Goal: Task Accomplishment & Management: Complete application form

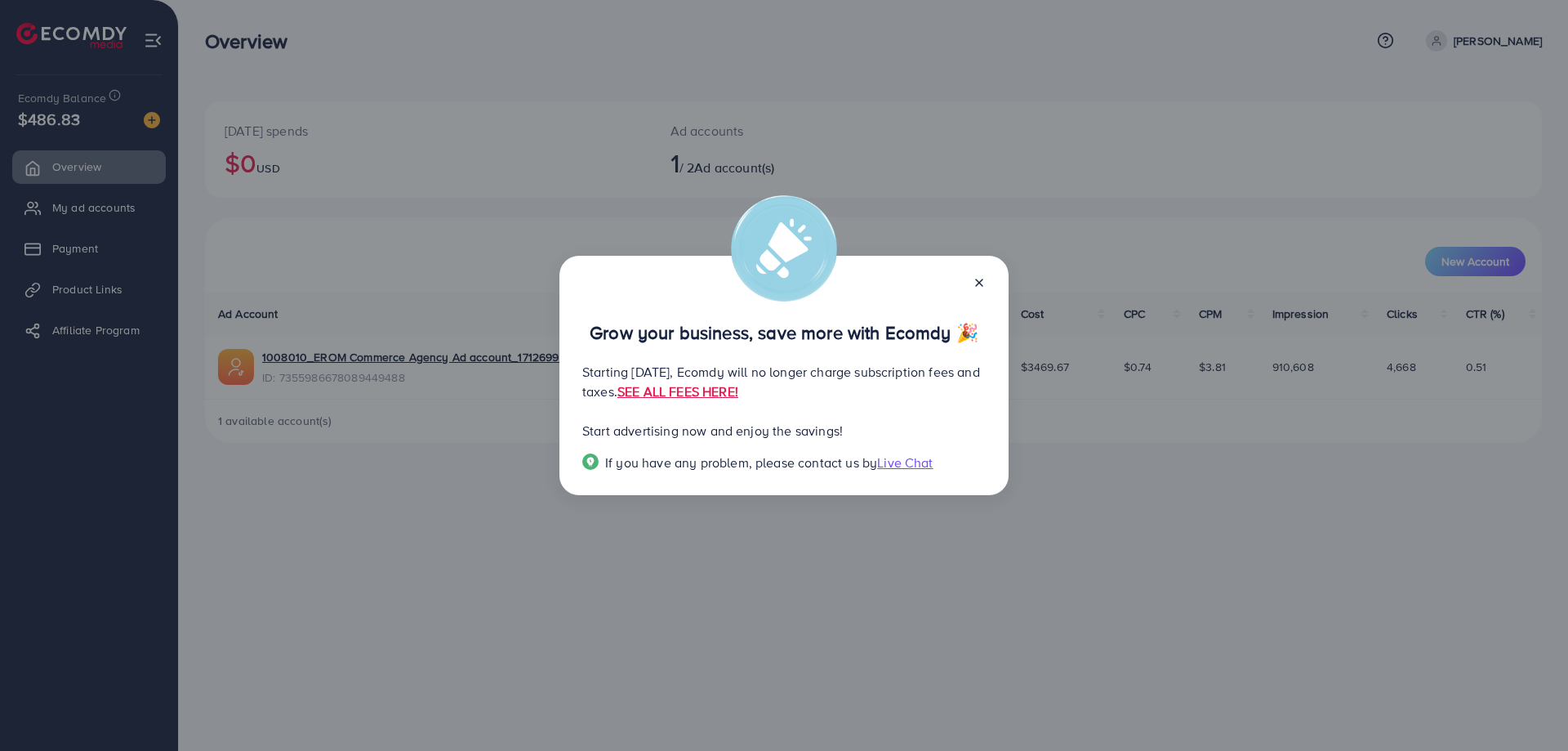
click at [974, 283] on icon at bounding box center [979, 282] width 13 height 13
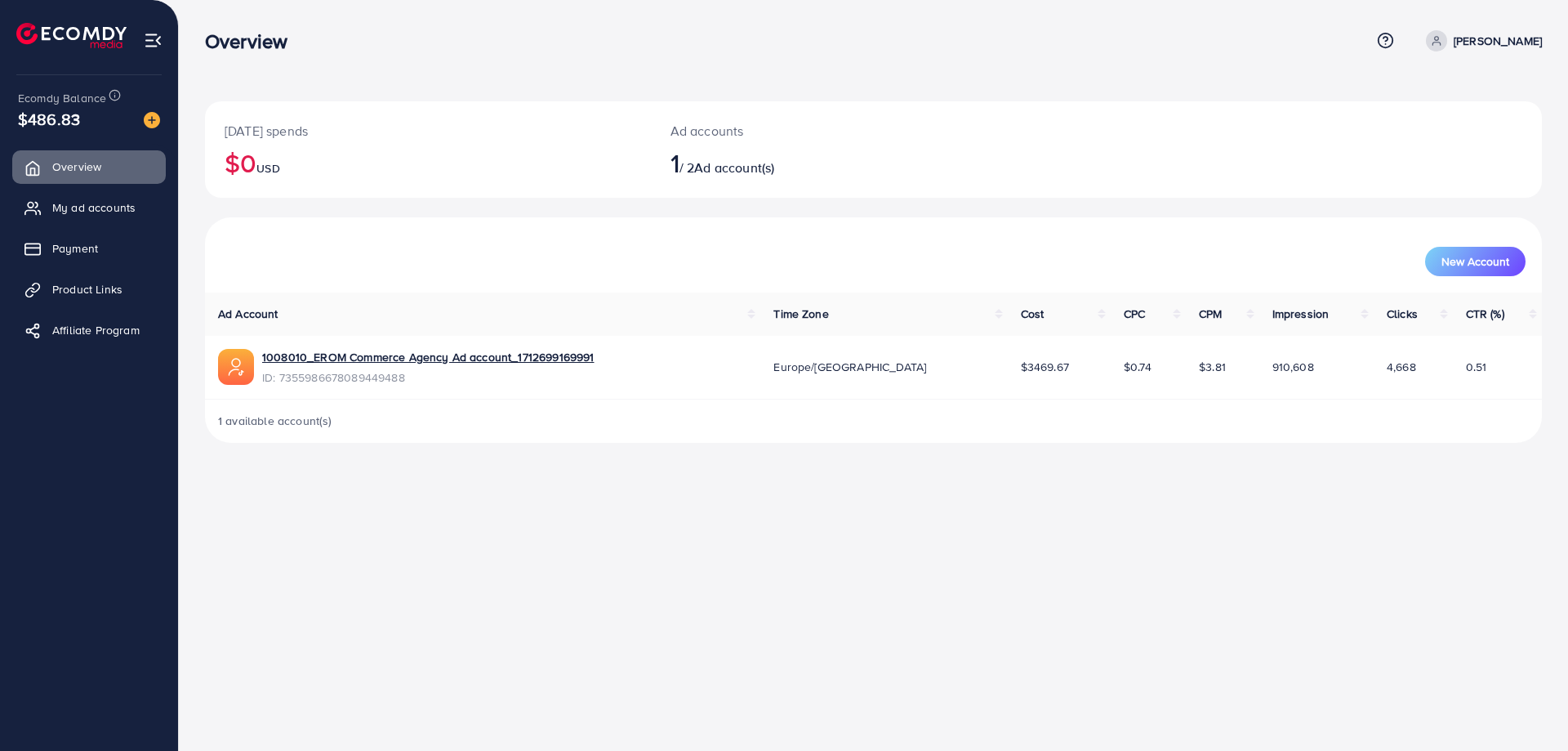
drag, startPoint x: 1000, startPoint y: 370, endPoint x: 1080, endPoint y: 368, distance: 80.0
click at [1080, 368] on td "$3469.67" at bounding box center [1058, 368] width 103 height 64
click at [578, 78] on div "[DATE] spends $0 USD Ad accounts 1 / 2 Ad account(s) New Account Ad Account Tim…" at bounding box center [873, 234] width 1389 height 469
click at [85, 217] on link "My ad accounts" at bounding box center [89, 207] width 153 height 33
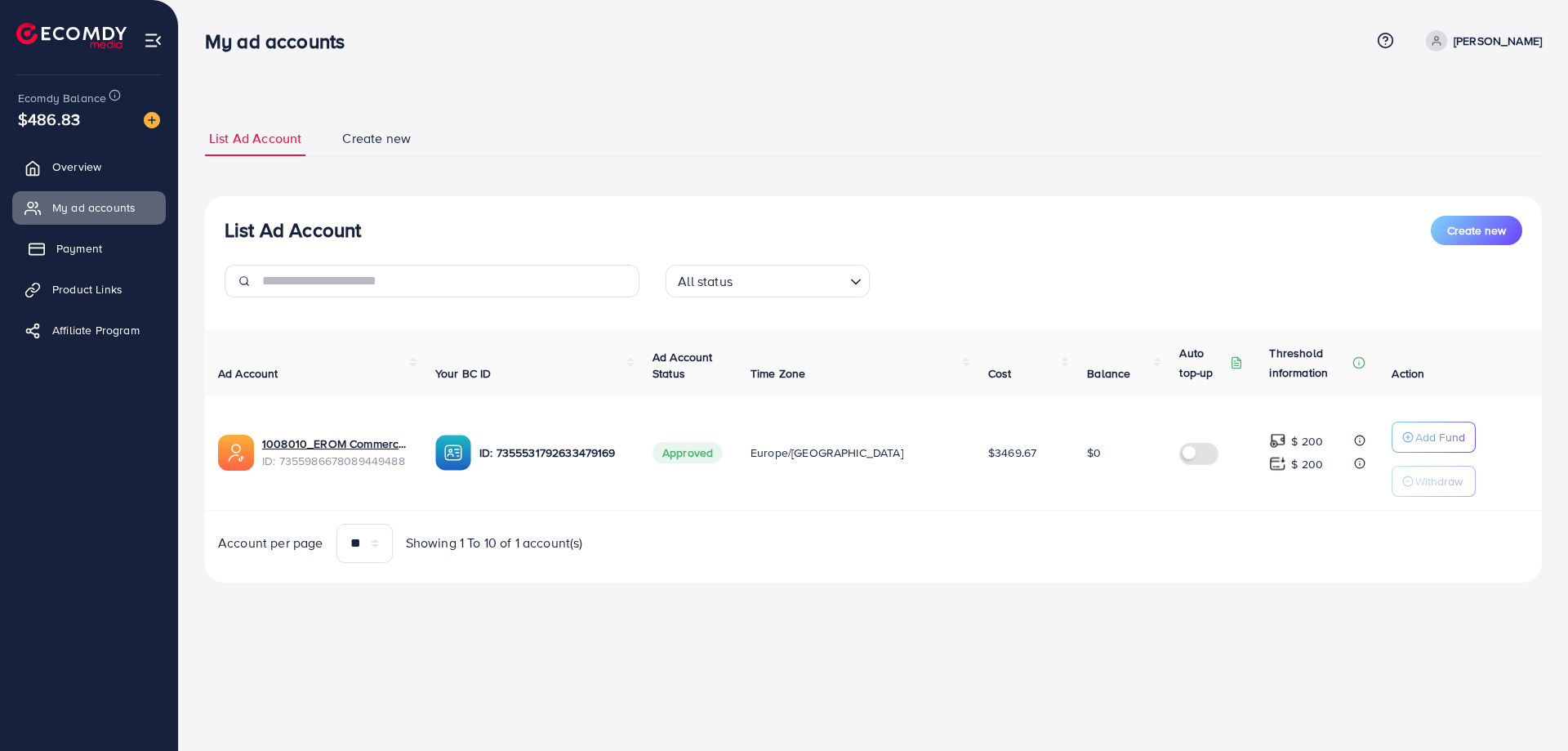
click at [100, 245] on span "Payment" at bounding box center [80, 248] width 46 height 16
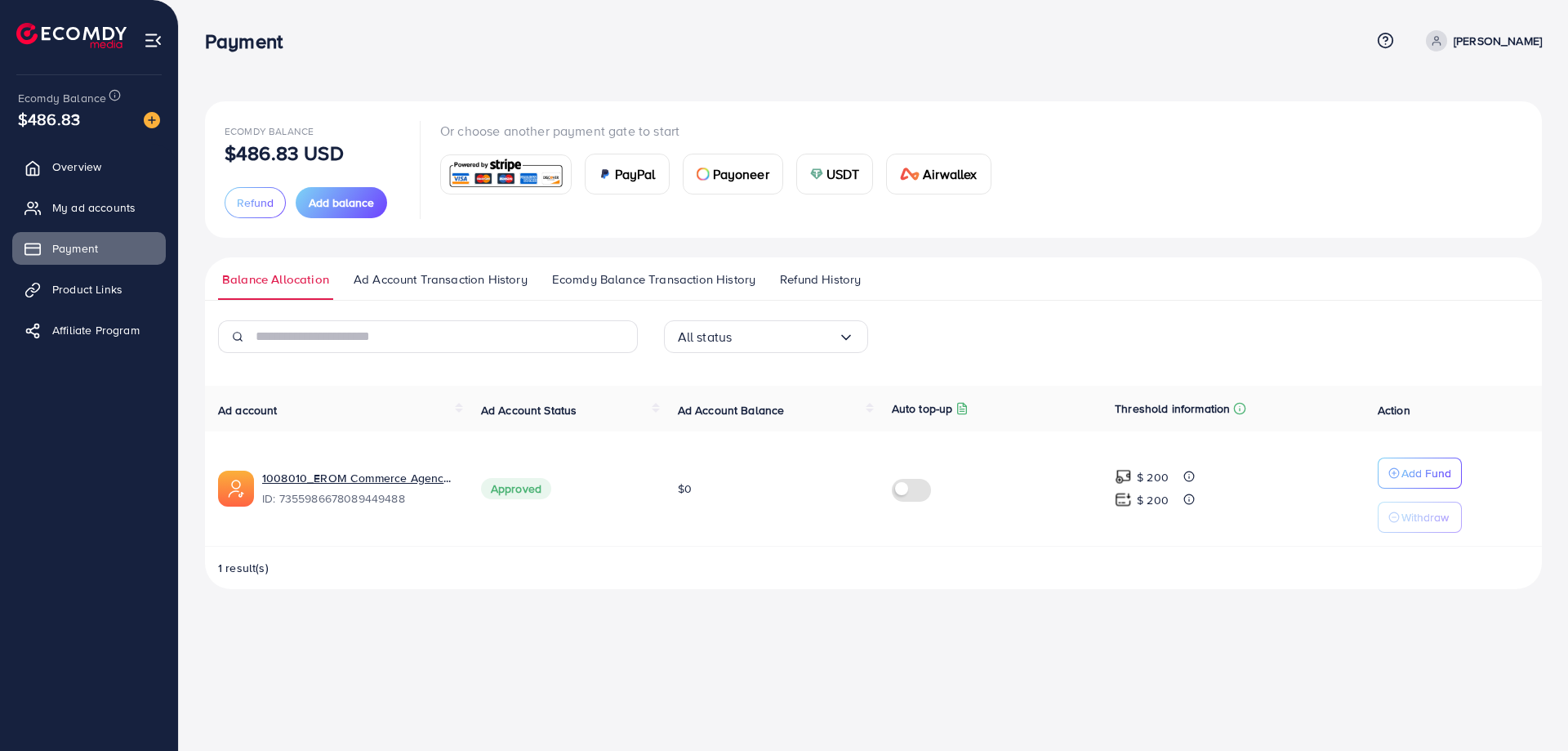
click at [661, 288] on link "Ecomdy Balance Transaction History" at bounding box center [653, 285] width 211 height 30
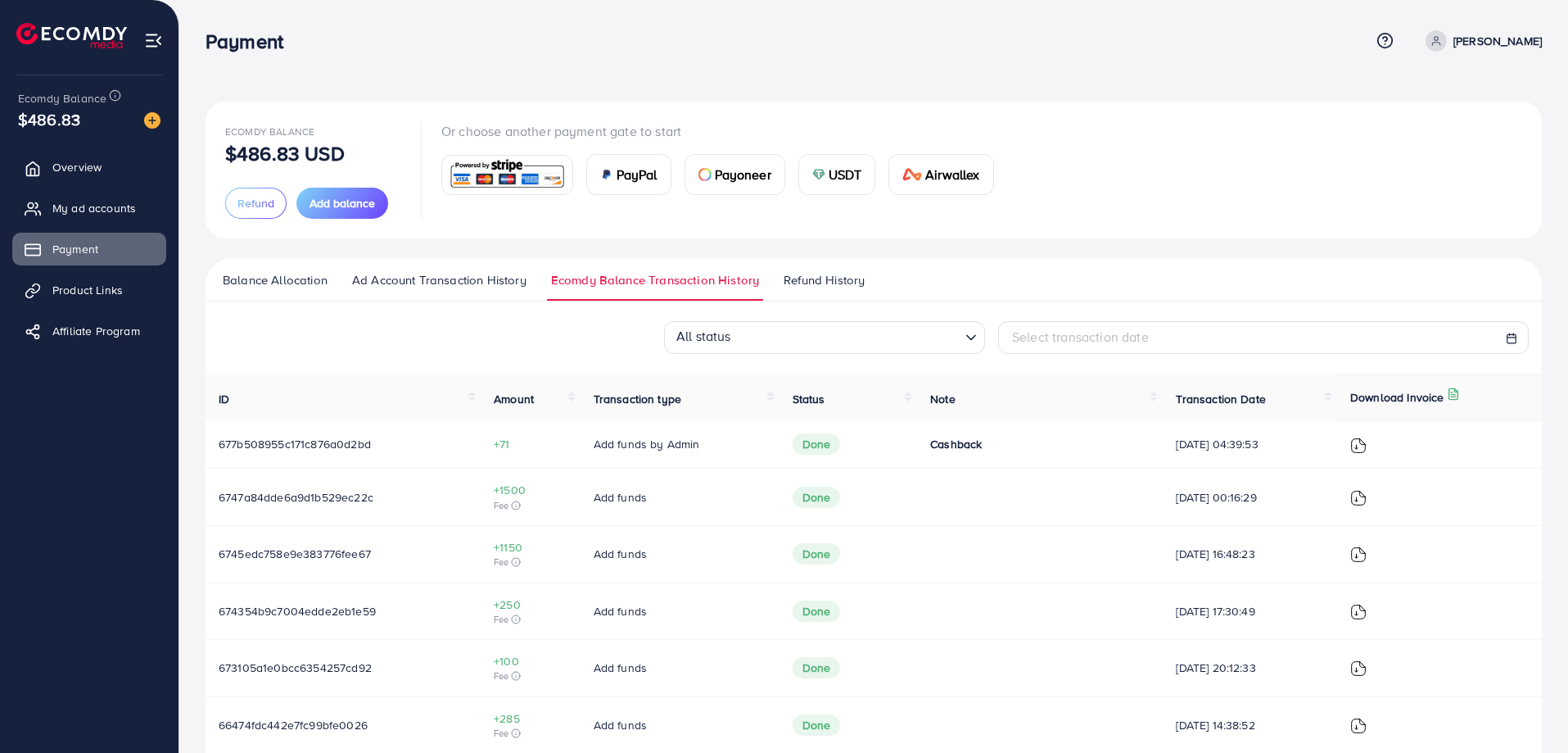
click at [494, 275] on span "Ad Account Transaction History" at bounding box center [439, 280] width 175 height 18
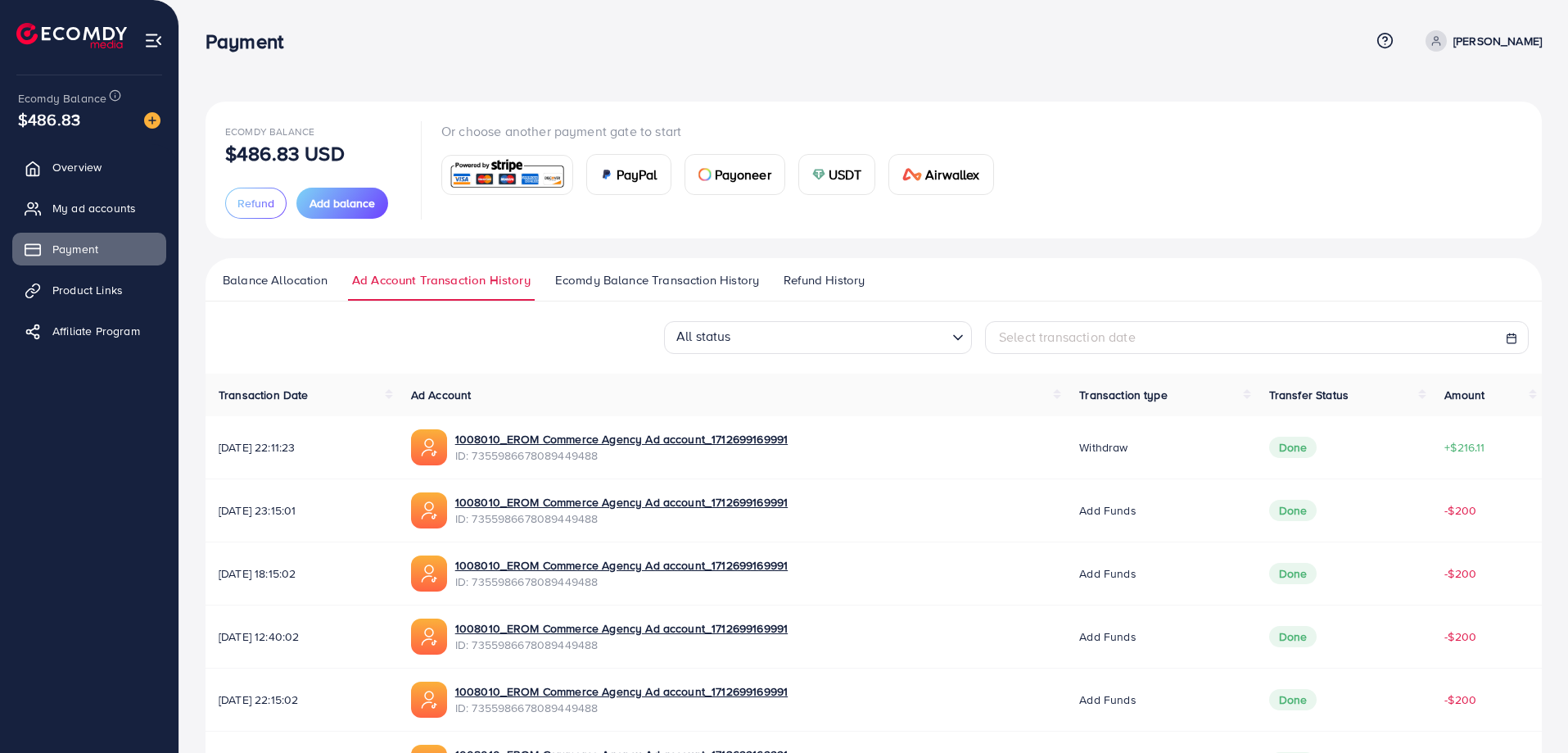
click at [864, 280] on span "Refund History" at bounding box center [824, 280] width 81 height 18
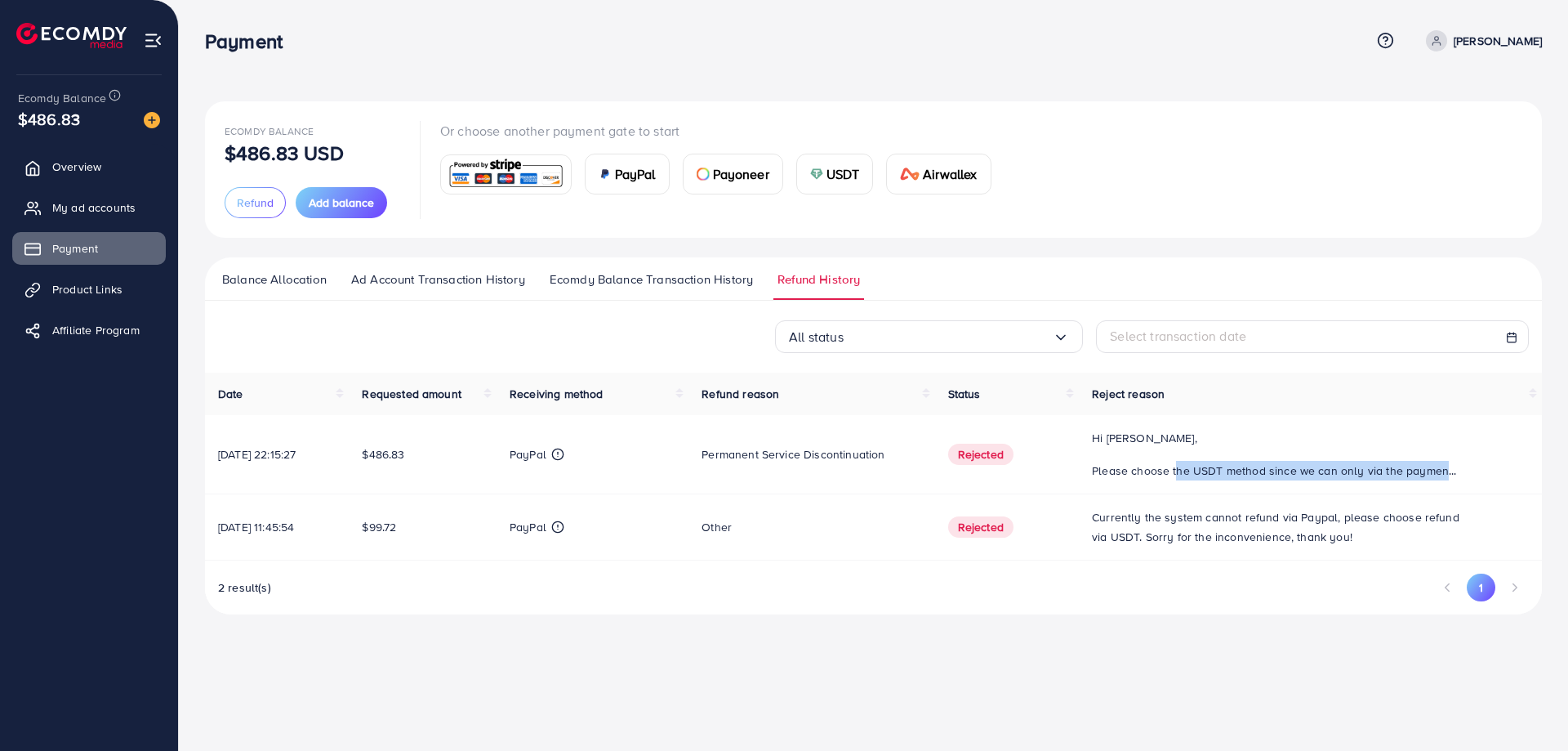
drag, startPoint x: 1179, startPoint y: 467, endPoint x: 1472, endPoint y: 475, distance: 293.1
click at [1472, 475] on div "Hi [PERSON_NAME], Please choose the USDT method since we can only via the payme…" at bounding box center [1309, 454] width 437 height 52
drag, startPoint x: 1455, startPoint y: 475, endPoint x: 1472, endPoint y: 477, distance: 17.1
click at [1472, 477] on div "Hi [PERSON_NAME], Please choose the USDT method since we can only via the payme…" at bounding box center [1309, 454] width 437 height 52
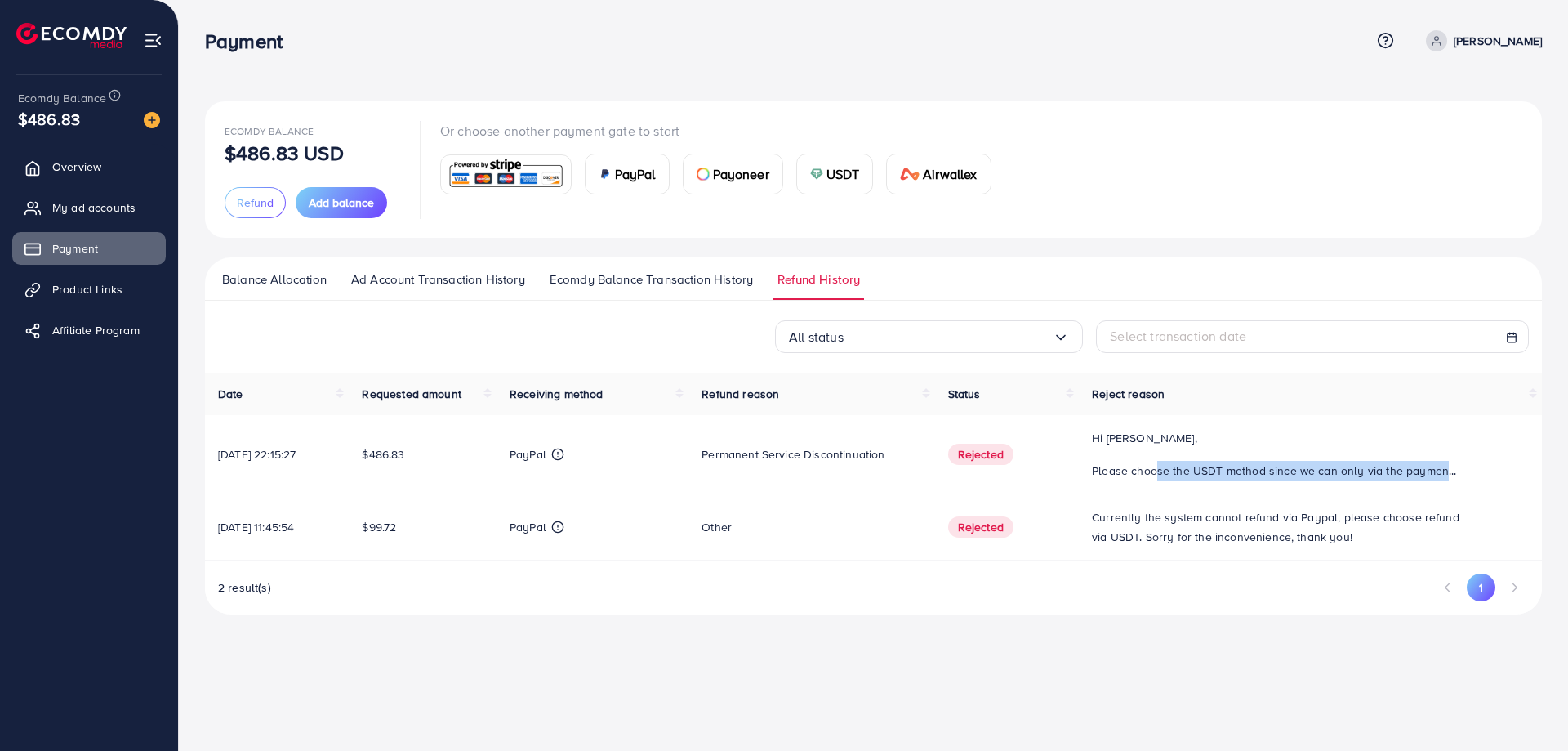
drag, startPoint x: 1159, startPoint y: 476, endPoint x: 1506, endPoint y: 479, distance: 347.0
click at [1506, 479] on div "Hi [PERSON_NAME], Please choose the USDT method since we can only via the payme…" at bounding box center [1309, 454] width 437 height 52
click at [1330, 473] on p "Please choose the USDT method since we can only via the payment method you used…" at bounding box center [1274, 471] width 367 height 20
click at [259, 200] on span "Refund" at bounding box center [255, 202] width 37 height 16
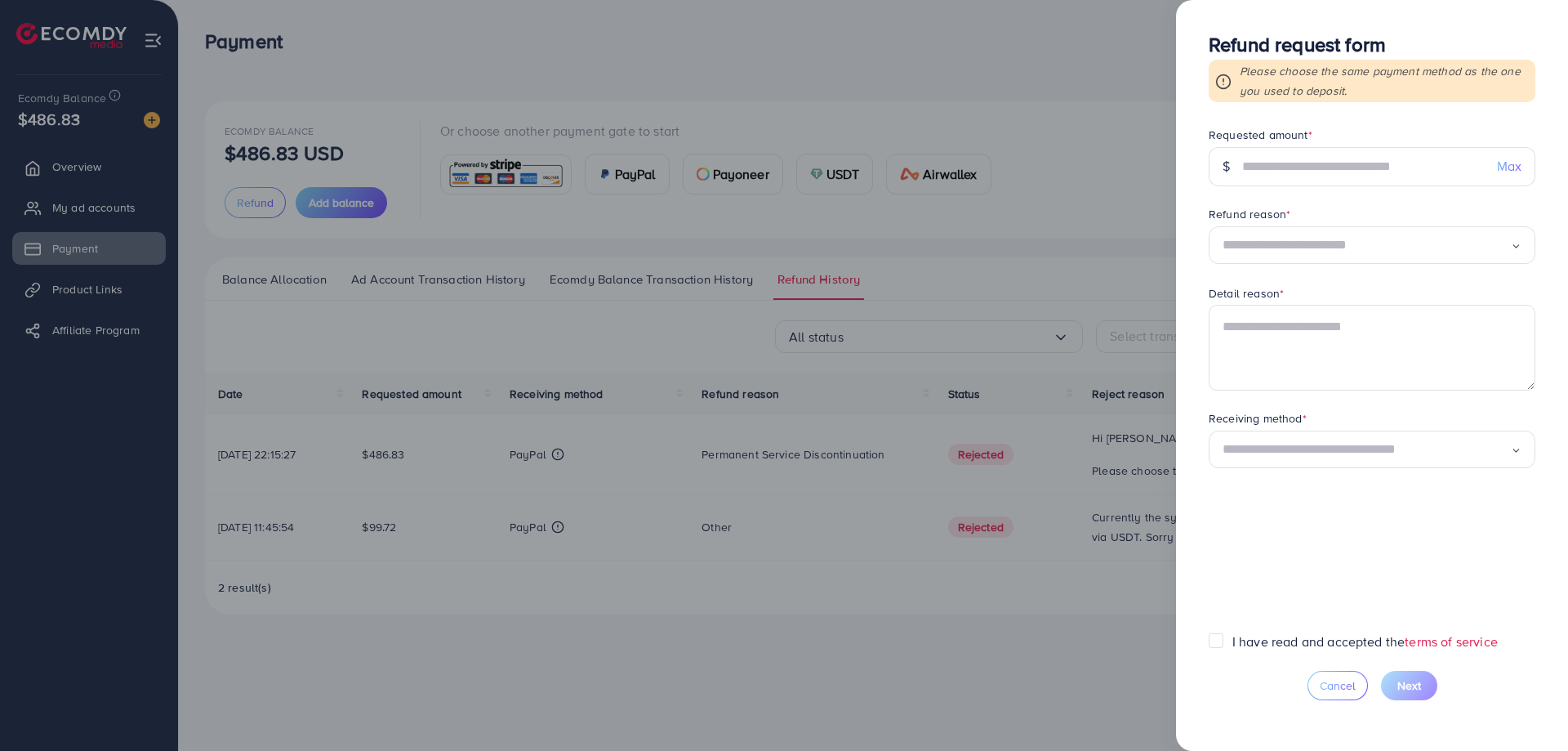
click at [1269, 247] on input "Search for option" at bounding box center [1366, 245] width 288 height 25
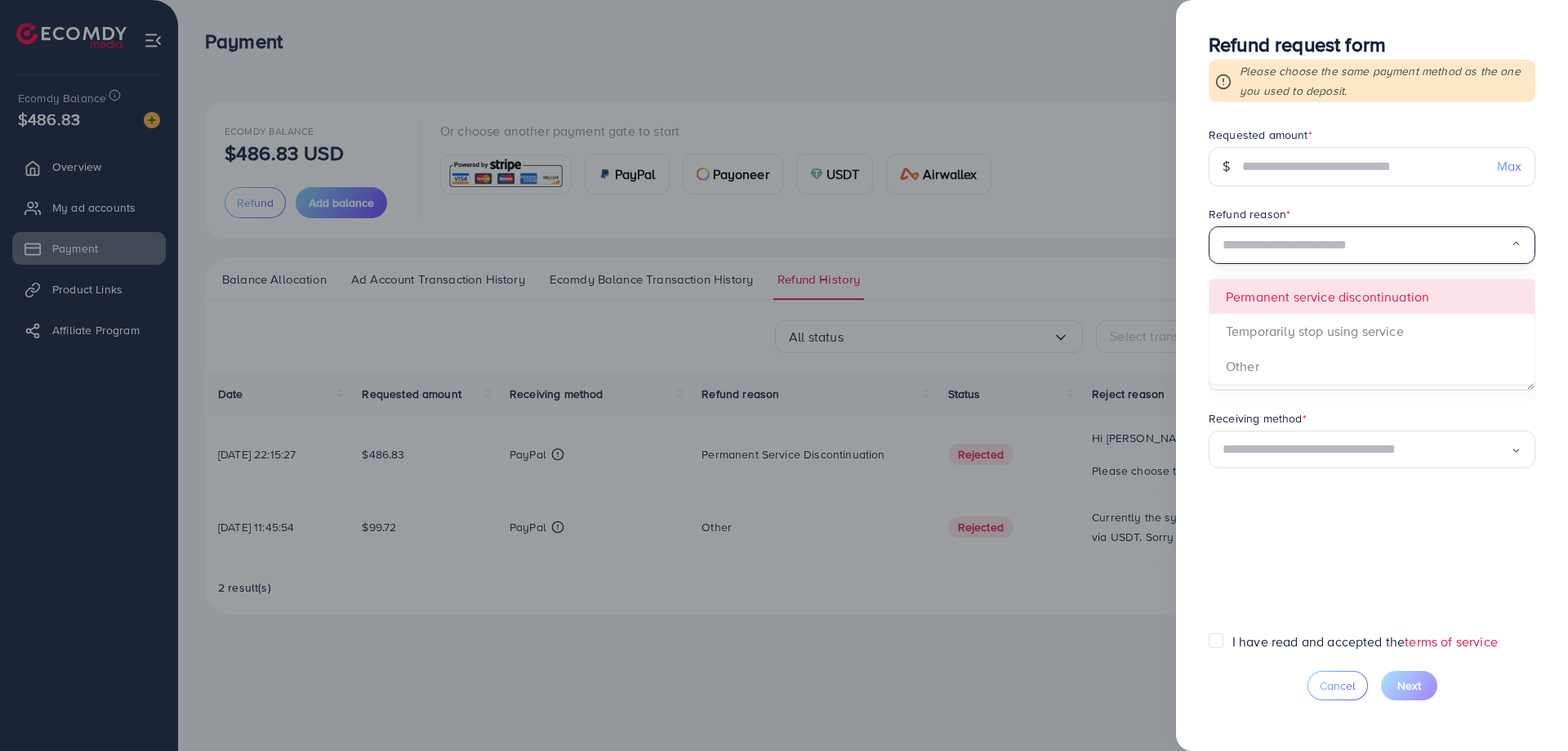
click at [1284, 266] on span "Loading... Permanent service discontinuation Temporarily stop using service Oth…" at bounding box center [1372, 245] width 327 height 39
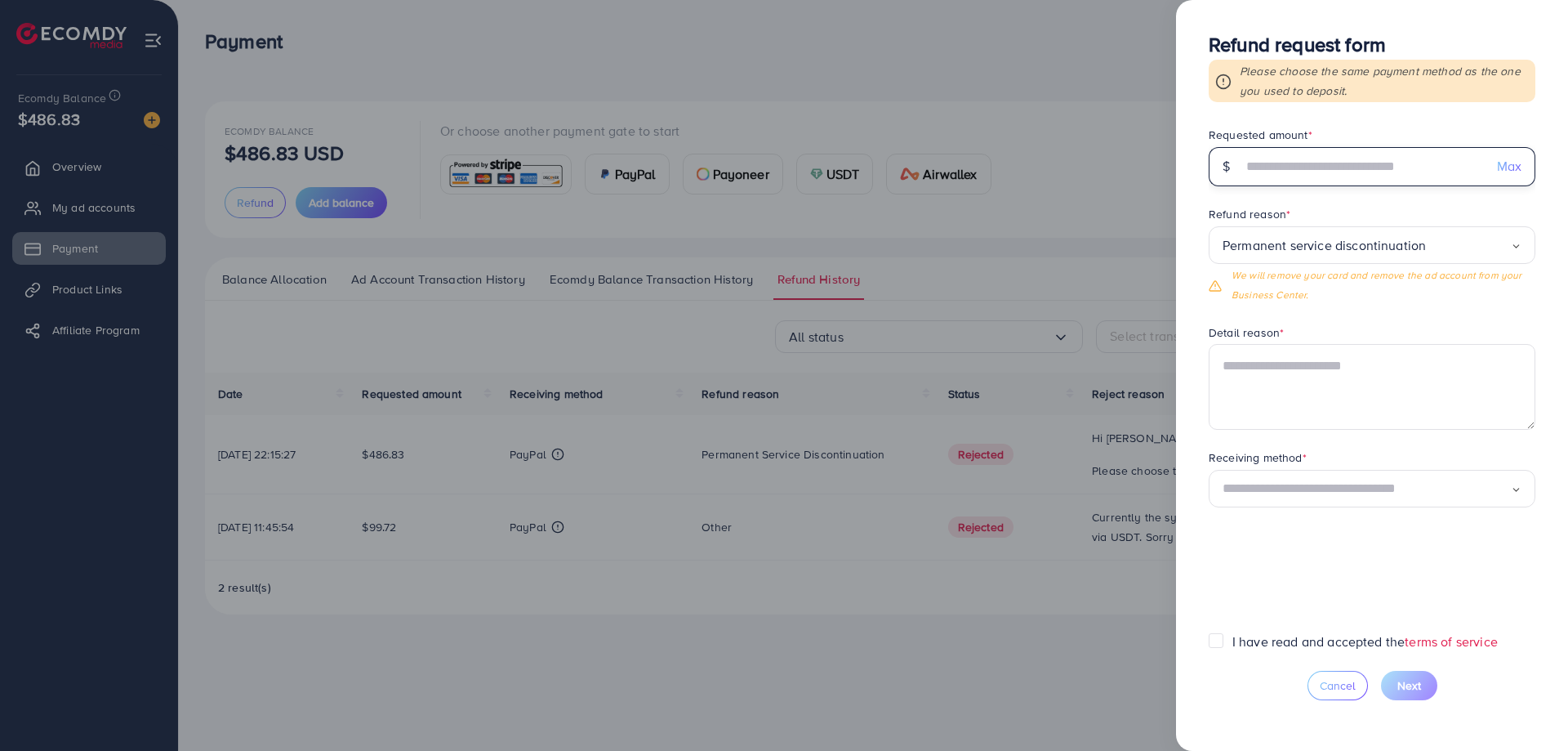
click at [1294, 161] on input "text" at bounding box center [1362, 166] width 242 height 39
click at [1503, 170] on span "Max" at bounding box center [1508, 165] width 25 height 19
type input "******"
click at [1309, 357] on textarea at bounding box center [1372, 385] width 327 height 85
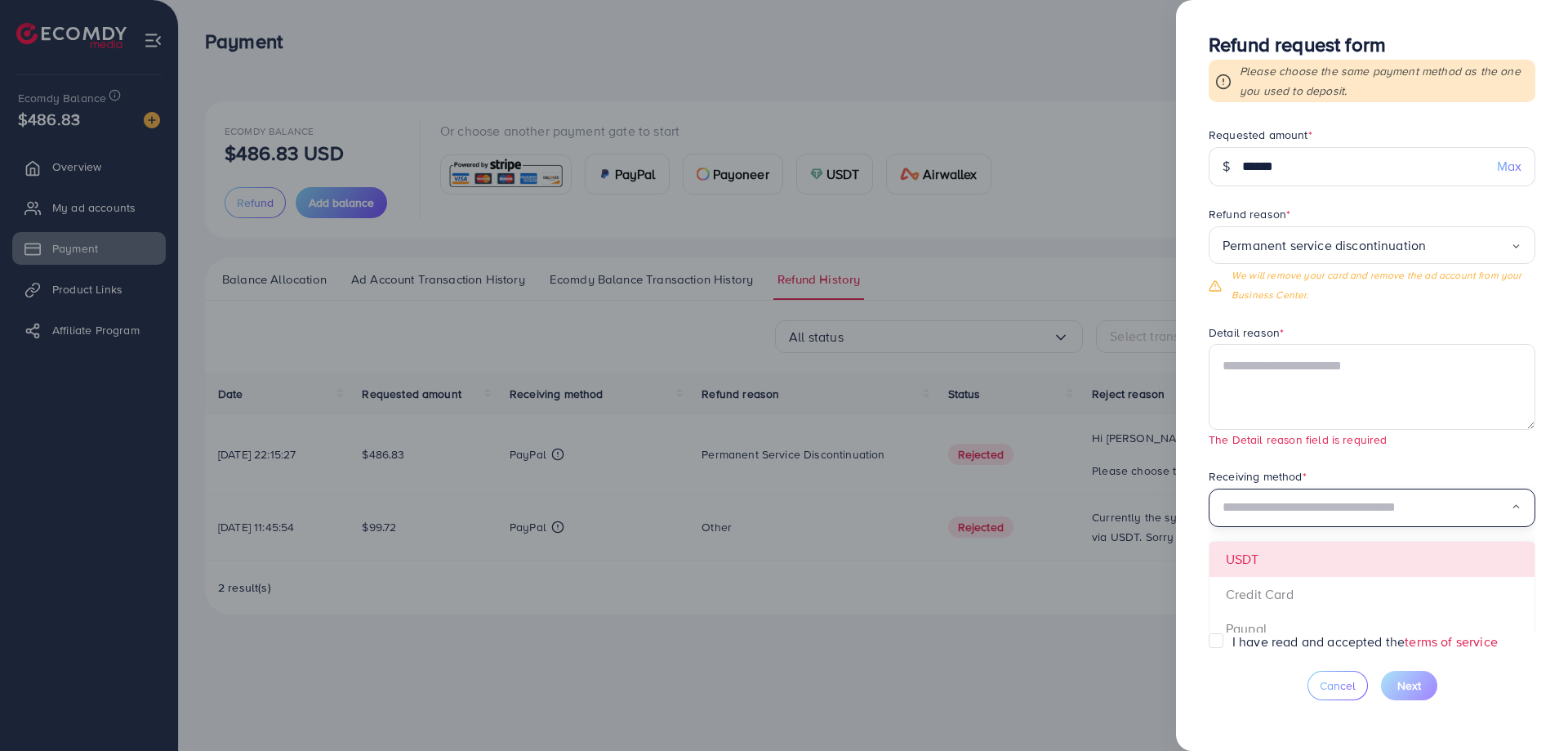
click at [1323, 484] on div "Receiving method * Loading... USDT Credit Card paypal" at bounding box center [1372, 498] width 327 height 60
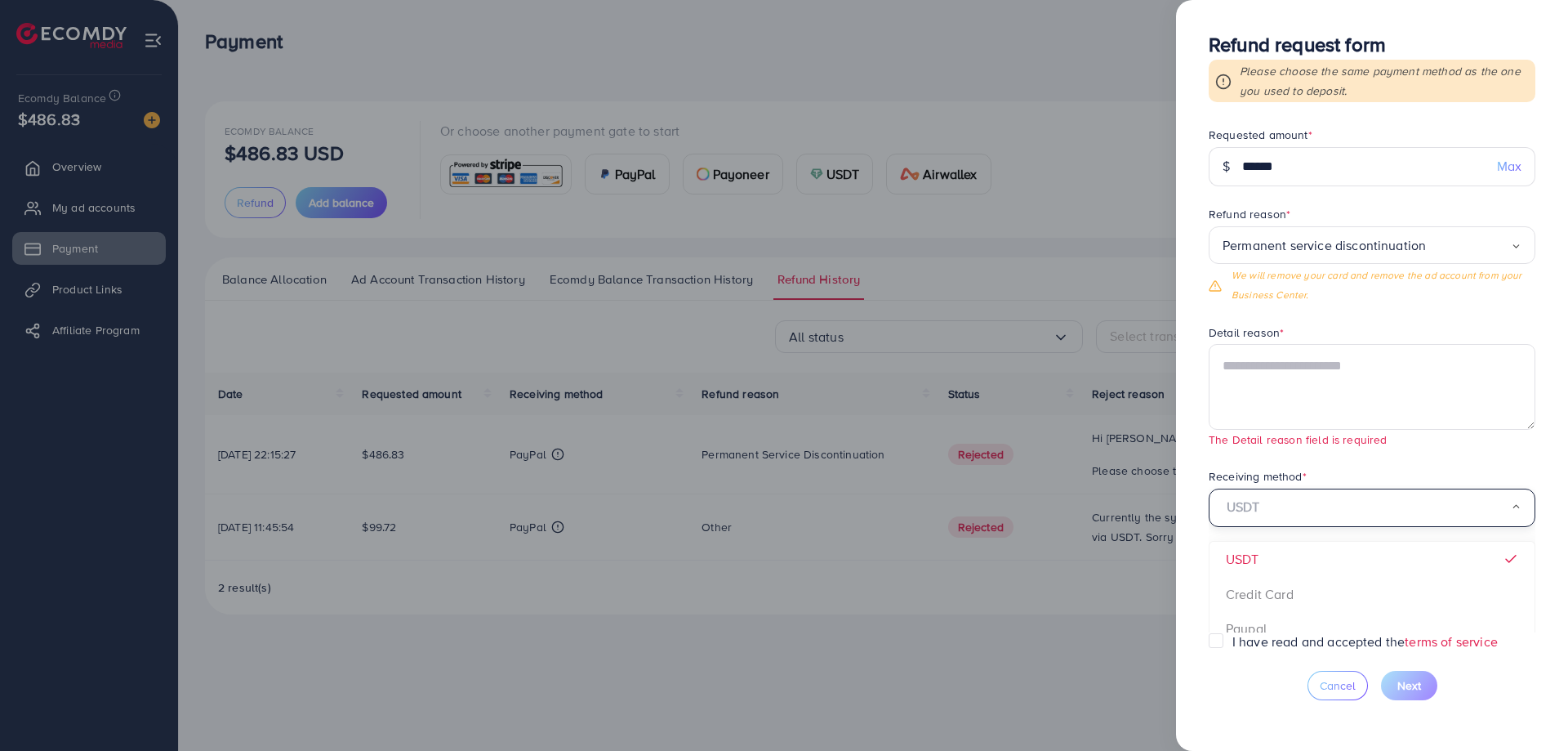
click at [1295, 492] on div "USDT Loading..." at bounding box center [1372, 507] width 327 height 39
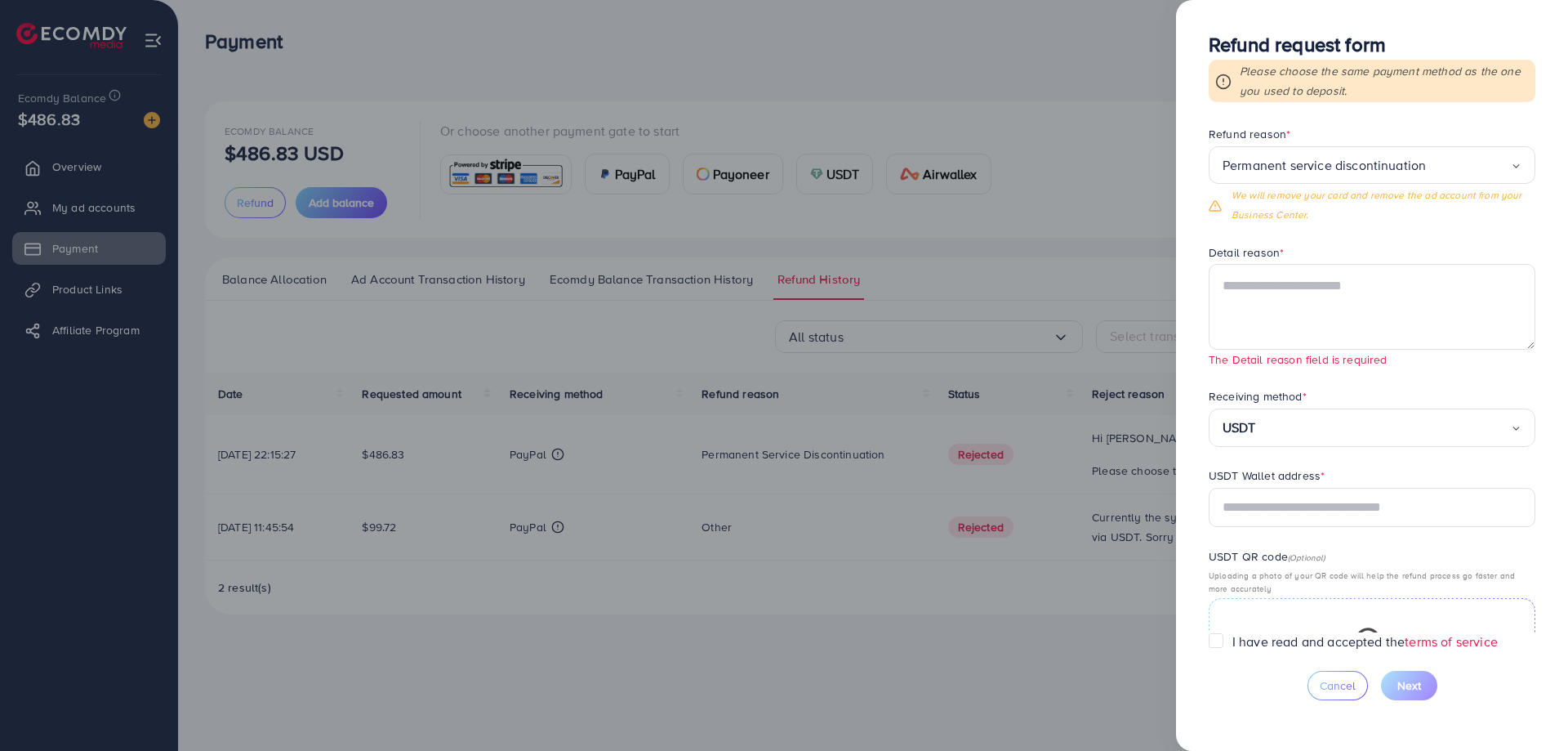
click at [1267, 477] on form "Requested amount * $ ****** Max Refund reason * Permanent service discontinuati…" at bounding box center [1372, 379] width 327 height 506
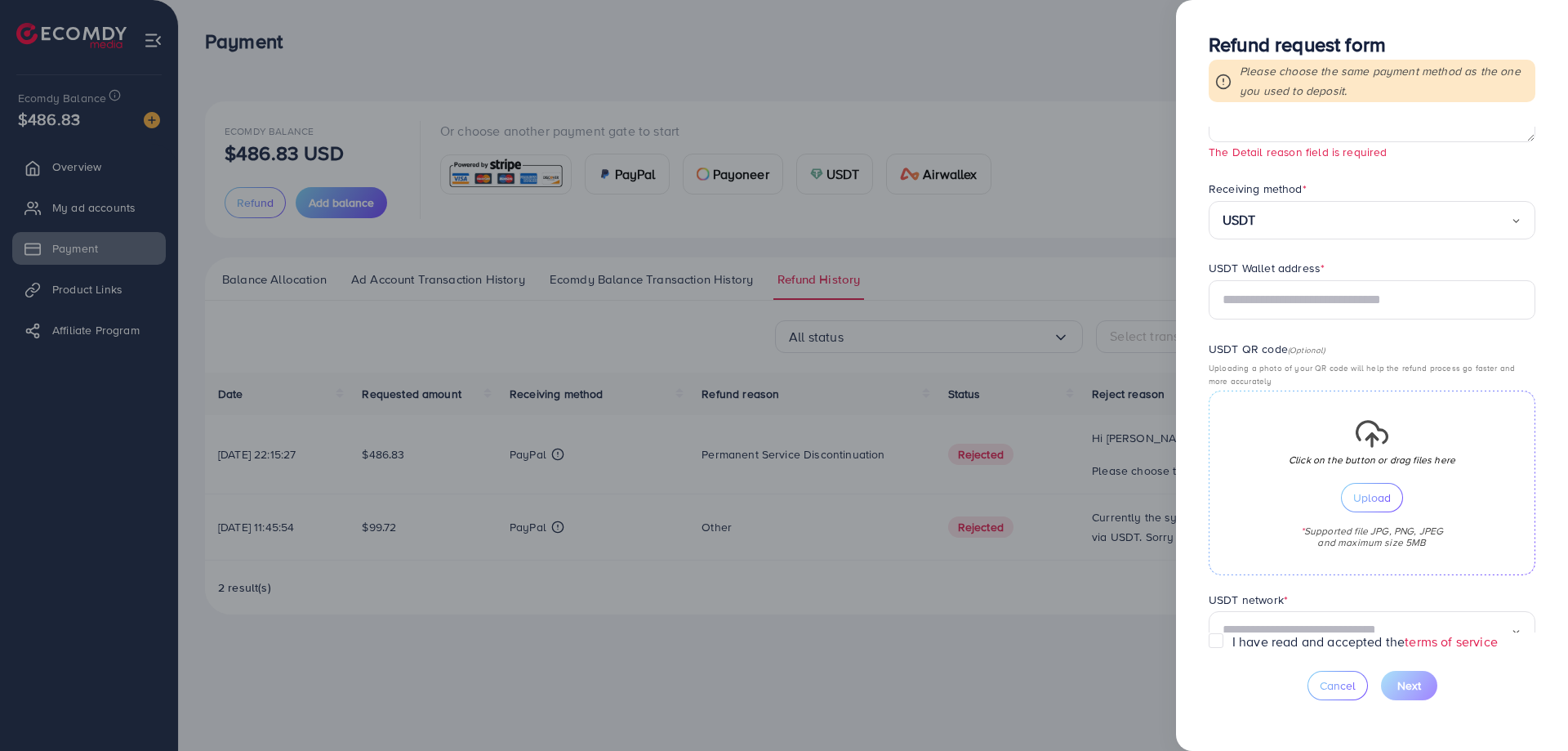
scroll to position [325, 0]
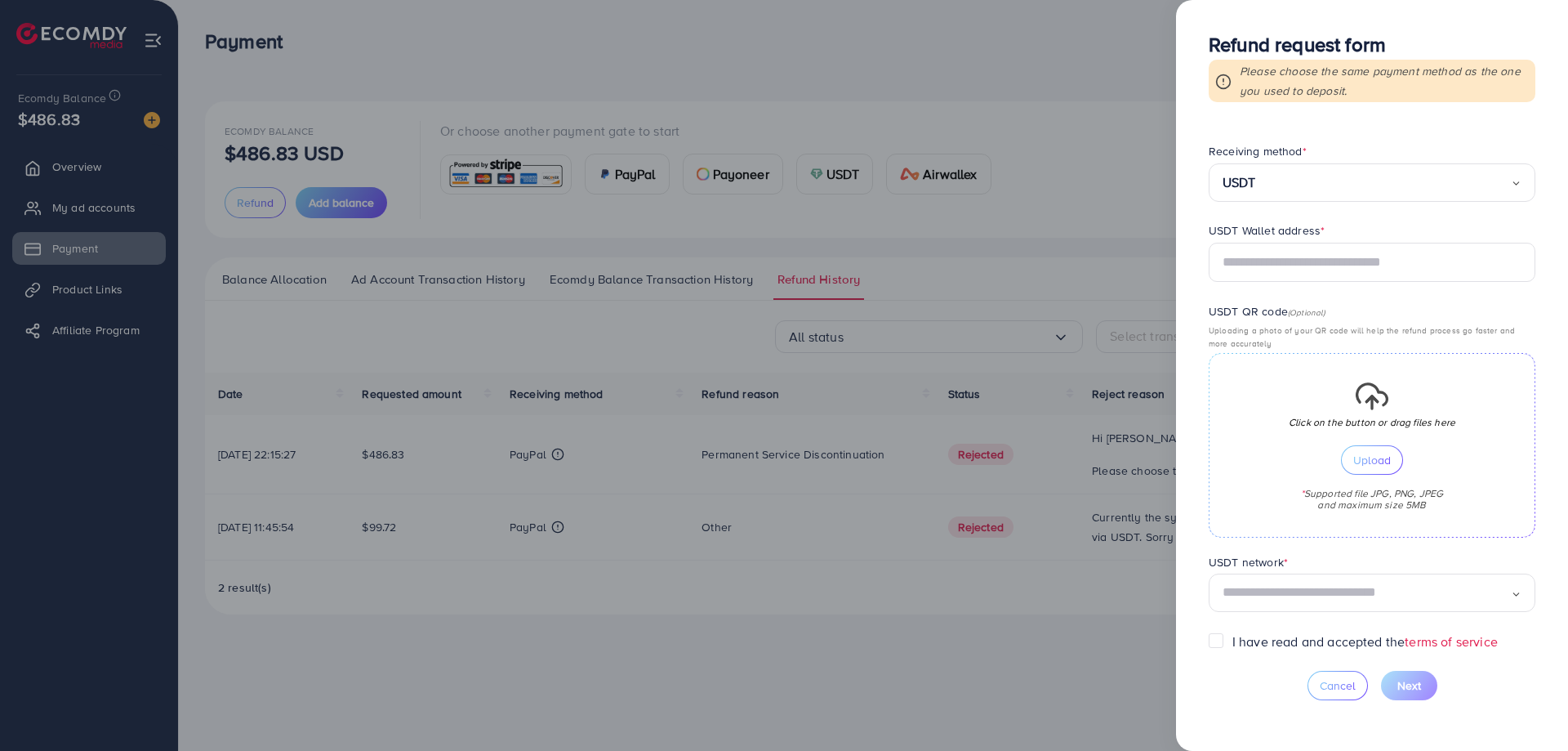
click at [1291, 240] on div "USDT Wallet address *" at bounding box center [1372, 232] width 327 height 21
click at [1294, 247] on input "text" at bounding box center [1372, 262] width 327 height 39
